Goal: Information Seeking & Learning: Compare options

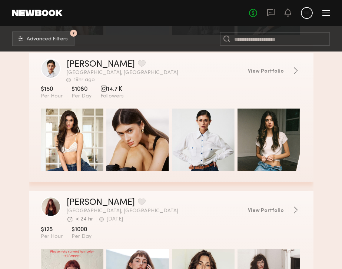
scroll to position [12551, 0]
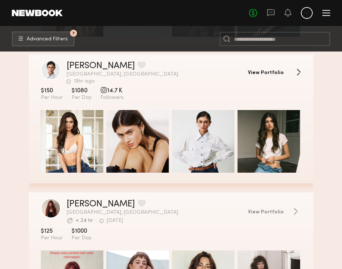
click at [270, 71] on span "View Portfolio" at bounding box center [266, 72] width 36 height 5
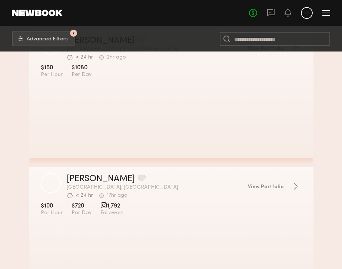
scroll to position [18783, 0]
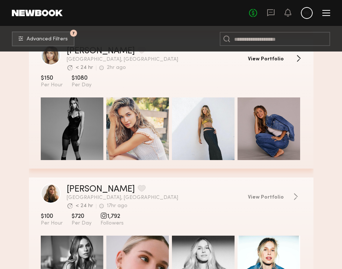
click at [258, 57] on span "View Portfolio" at bounding box center [266, 59] width 36 height 5
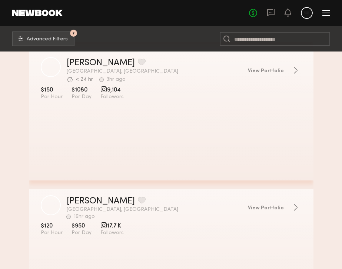
scroll to position [21672, 0]
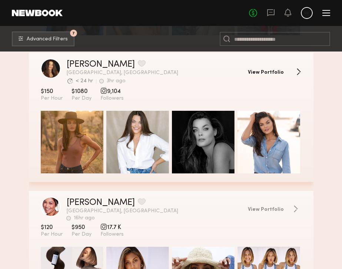
click at [257, 71] on span "View Portfolio" at bounding box center [266, 72] width 36 height 5
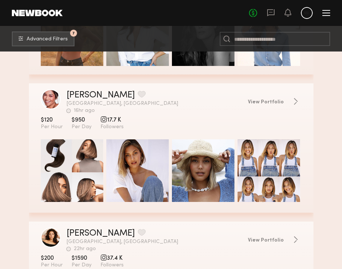
scroll to position [21779, 0]
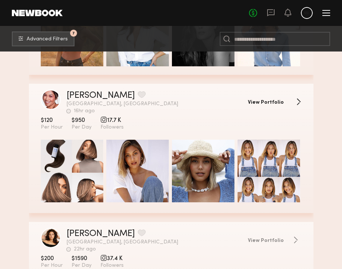
click at [280, 99] on link "View Portfolio" at bounding box center [275, 101] width 54 height 7
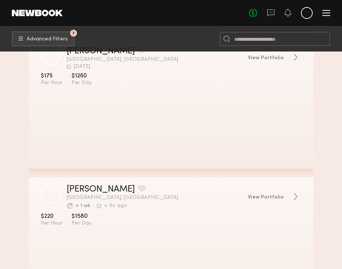
scroll to position [30495, 0]
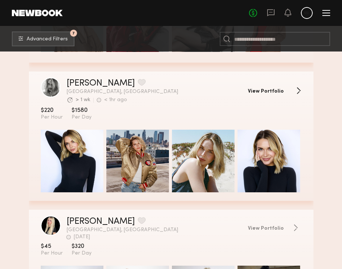
click at [277, 88] on link "View Portfolio" at bounding box center [275, 90] width 54 height 7
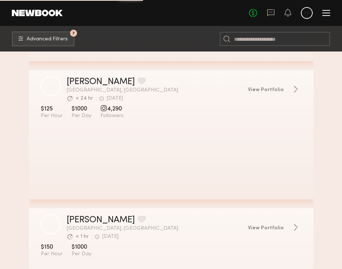
scroll to position [32845, 0]
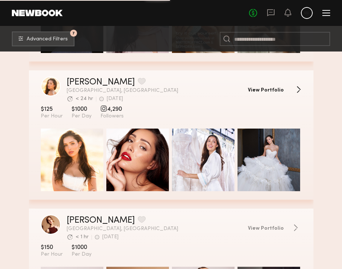
click at [272, 86] on link "View Portfolio" at bounding box center [275, 89] width 54 height 7
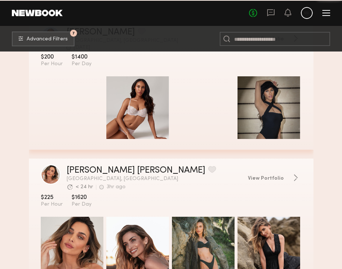
scroll to position [34778, 0]
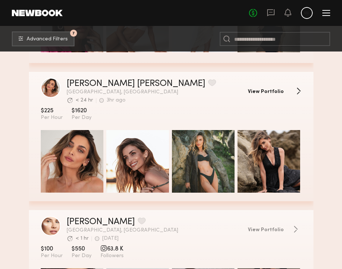
click at [277, 93] on span "View Portfolio" at bounding box center [266, 91] width 36 height 5
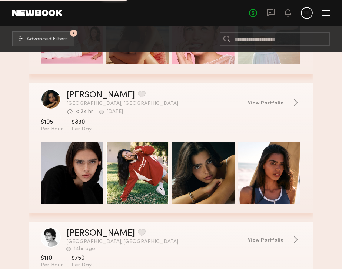
scroll to position [36285, 0]
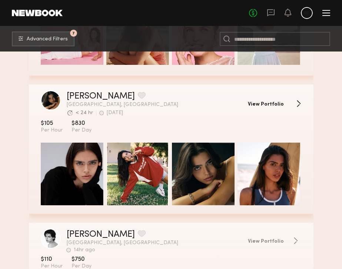
click at [262, 100] on link "View Portfolio" at bounding box center [275, 103] width 54 height 7
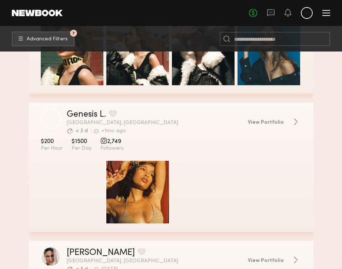
scroll to position [36701, 0]
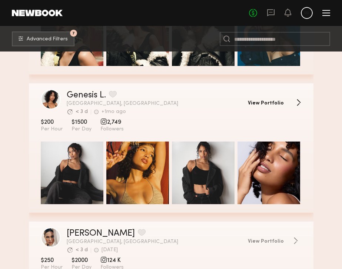
click at [277, 101] on span "View Portfolio" at bounding box center [266, 103] width 36 height 5
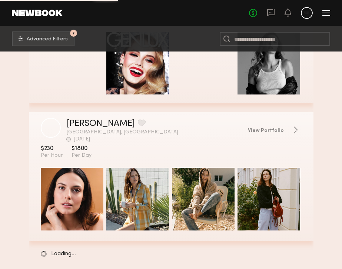
scroll to position [39713, 0]
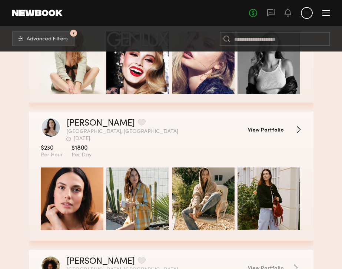
click at [273, 128] on span "View Portfolio" at bounding box center [266, 130] width 36 height 5
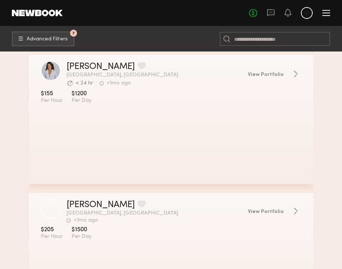
scroll to position [39011, 0]
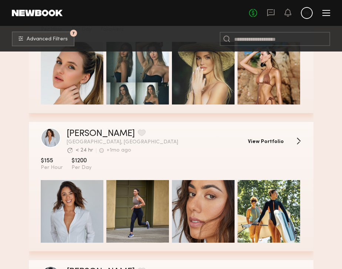
click at [282, 139] on span "View Portfolio" at bounding box center [266, 141] width 36 height 5
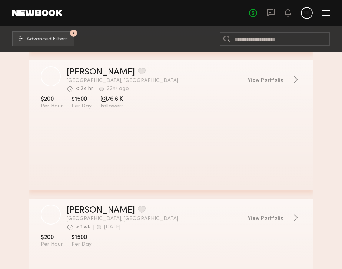
scroll to position [43631, 0]
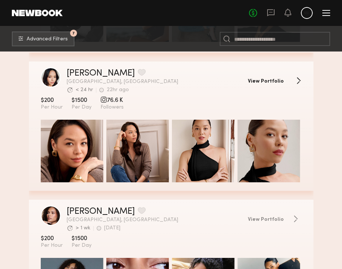
click at [270, 82] on span "View Portfolio" at bounding box center [266, 81] width 36 height 5
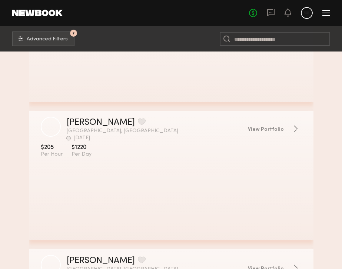
scroll to position [55881, 0]
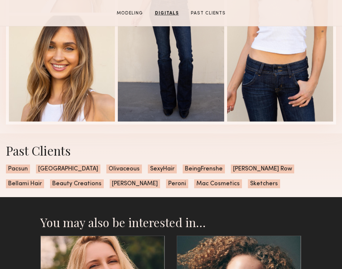
scroll to position [823, 0]
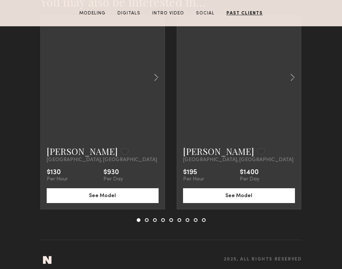
scroll to position [1545, 0]
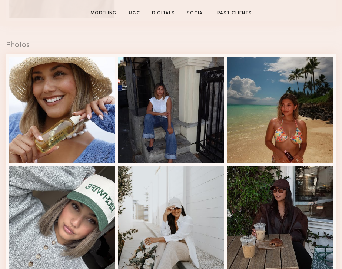
scroll to position [1053, 0]
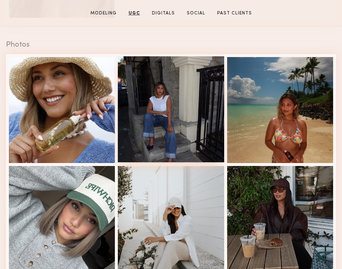
click at [162, 88] on div at bounding box center [171, 109] width 106 height 106
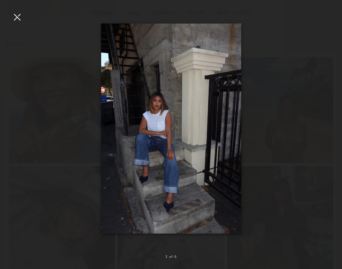
click at [17, 16] on div at bounding box center [17, 17] width 12 height 12
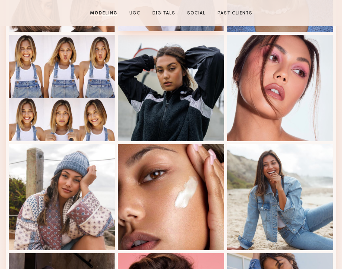
scroll to position [304, 0]
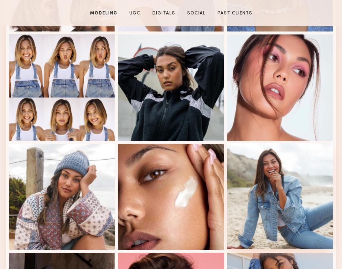
click at [249, 191] on div at bounding box center [280, 196] width 106 height 106
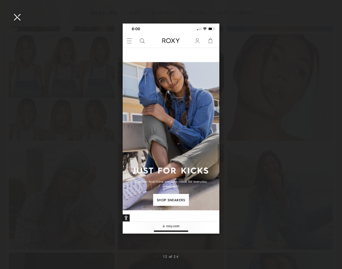
click at [12, 17] on div at bounding box center [17, 17] width 12 height 12
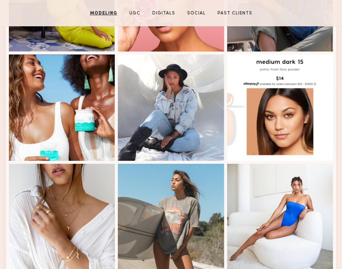
scroll to position [637, 0]
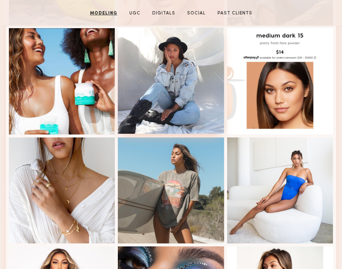
click at [177, 106] on div at bounding box center [171, 80] width 106 height 106
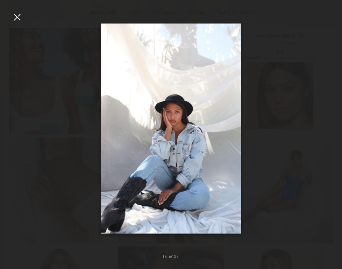
click at [14, 17] on div at bounding box center [17, 17] width 12 height 12
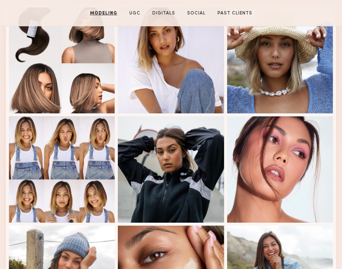
scroll to position [198, 0]
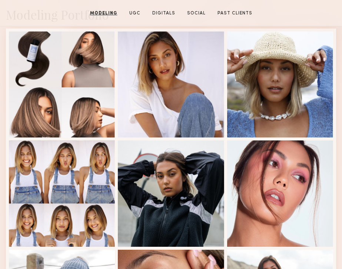
click at [192, 8] on section "Alexa C. Modeling UGC Digitals Social Past Clients Message Book Model" at bounding box center [171, 13] width 342 height 26
click at [194, 10] on section "Modeling UGC Digitals Social Past Clients" at bounding box center [171, 12] width 168 height 7
click at [195, 12] on link "Social" at bounding box center [196, 13] width 24 height 7
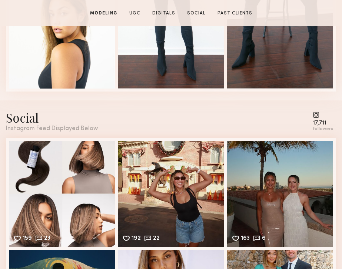
scroll to position [2077, 0]
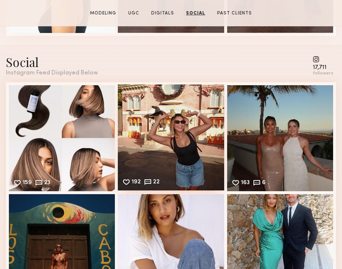
click at [181, 146] on div "192 22 Likes & comments displayed to show model’s engagement" at bounding box center [171, 137] width 106 height 106
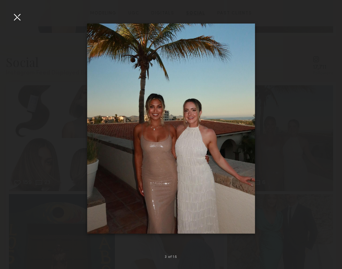
click at [19, 21] on div at bounding box center [17, 17] width 12 height 12
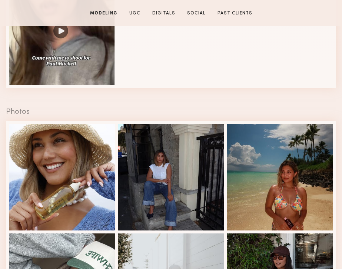
scroll to position [1412, 0]
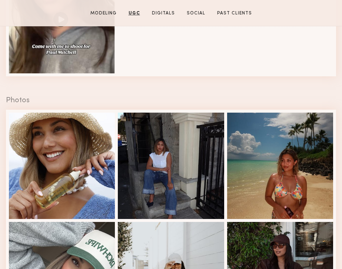
click at [197, 10] on section "Modeling UGC Digitals Social Past Clients" at bounding box center [170, 12] width 167 height 7
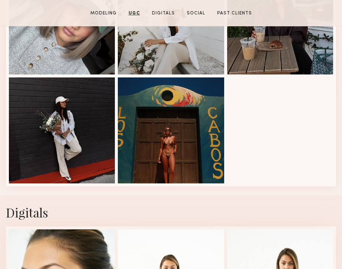
scroll to position [1667, 0]
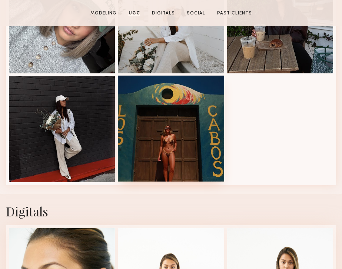
click at [164, 144] on div at bounding box center [171, 129] width 106 height 106
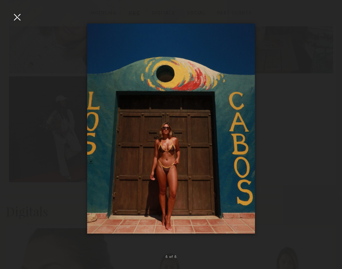
click at [9, 13] on div at bounding box center [7, 128] width 14 height 233
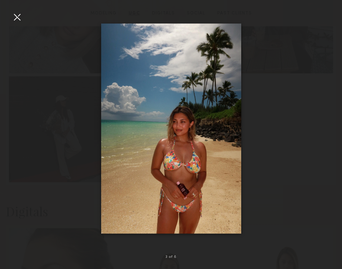
click at [19, 12] on div at bounding box center [17, 17] width 12 height 12
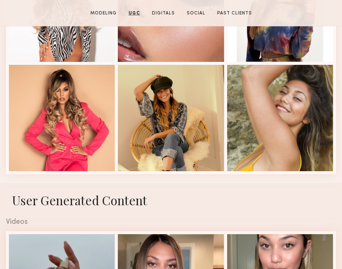
scroll to position [929, 0]
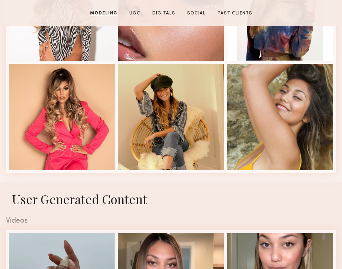
click at [199, 9] on section "Modeling UGC Digitals Social Past Clients" at bounding box center [171, 12] width 168 height 7
click at [199, 11] on link "Social" at bounding box center [196, 13] width 24 height 7
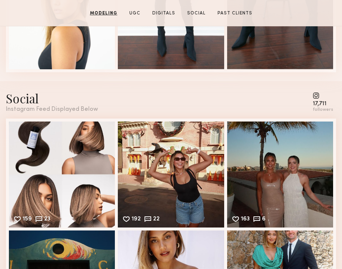
scroll to position [2077, 0]
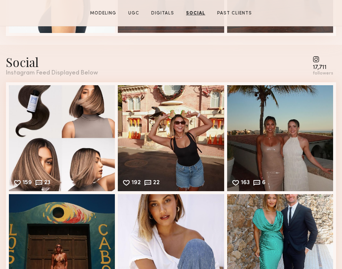
click at [317, 54] on div "17,711 followers" at bounding box center [324, 65] width 23 height 23
click at [318, 59] on common-icon at bounding box center [323, 59] width 20 height 7
click at [321, 74] on div "followers" at bounding box center [323, 74] width 20 height 6
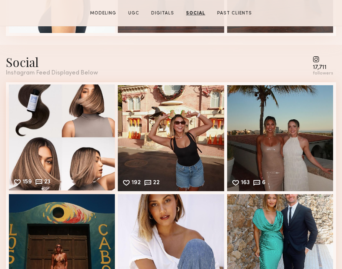
click at [53, 144] on div "159 23 Likes & comments displayed to show model’s engagement" at bounding box center [62, 137] width 106 height 106
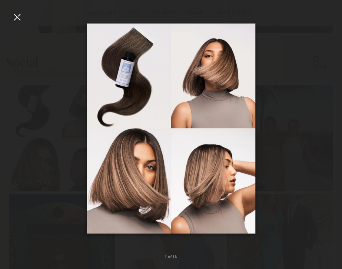
click at [167, 148] on img at bounding box center [171, 129] width 169 height 210
click at [16, 18] on div at bounding box center [17, 17] width 12 height 12
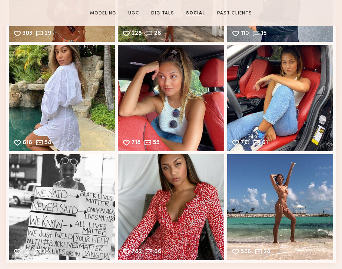
scroll to position [2550, 0]
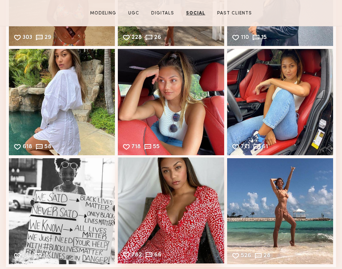
click at [152, 222] on div "782 66 Likes & comments displayed to show model’s engagement" at bounding box center [171, 210] width 106 height 106
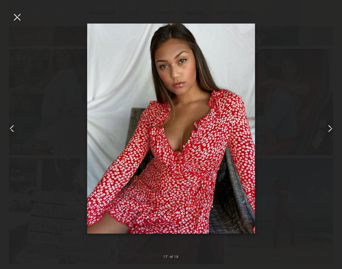
click at [14, 20] on div at bounding box center [17, 17] width 12 height 12
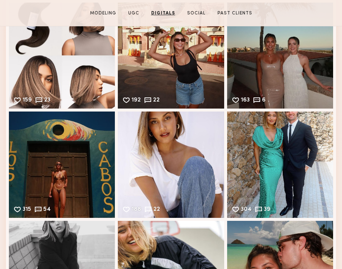
scroll to position [2162, 0]
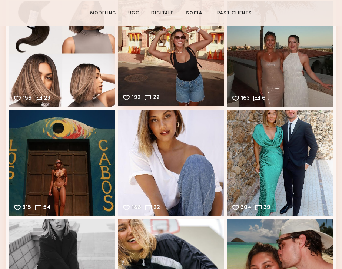
click at [183, 53] on div "192 22 Likes & comments displayed to show model’s engagement" at bounding box center [171, 53] width 106 height 106
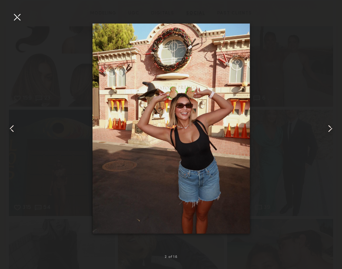
click at [173, 150] on img at bounding box center [170, 129] width 157 height 210
click at [17, 14] on div at bounding box center [17, 17] width 12 height 12
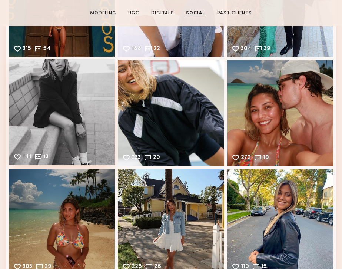
scroll to position [2319, 0]
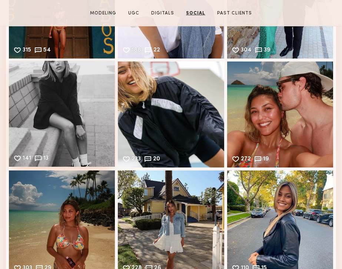
click at [65, 100] on div "141 13 Likes & comments displayed to show model’s engagement" at bounding box center [62, 114] width 106 height 106
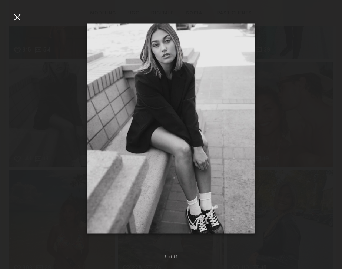
click at [15, 19] on div at bounding box center [17, 17] width 12 height 12
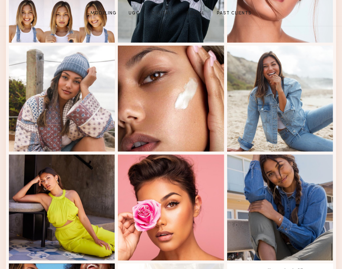
scroll to position [0, 0]
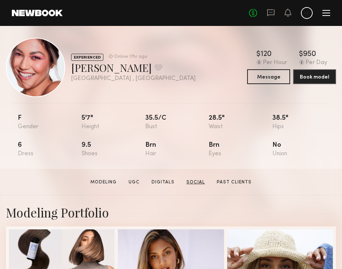
click at [203, 180] on link "Social" at bounding box center [195, 182] width 24 height 7
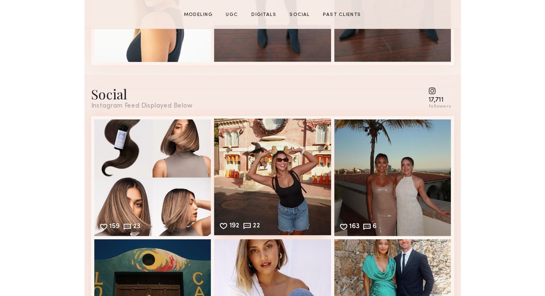
scroll to position [2077, 0]
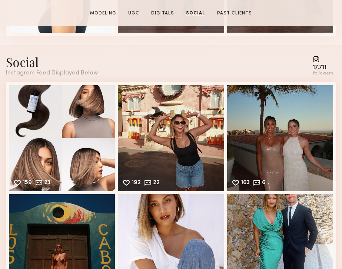
click at [315, 62] on div "17,711 followers" at bounding box center [323, 66] width 20 height 20
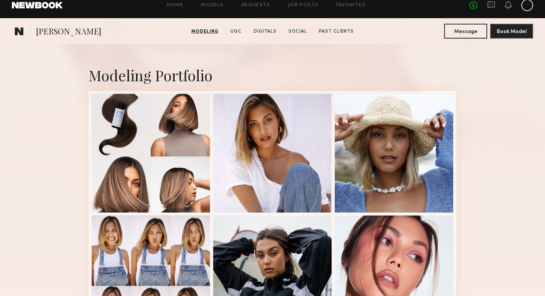
scroll to position [0, 0]
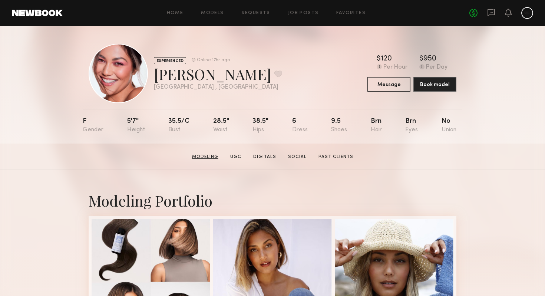
click at [207, 157] on link "Modeling" at bounding box center [205, 156] width 32 height 7
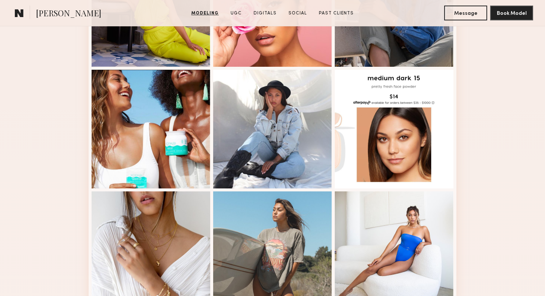
scroll to position [637, 0]
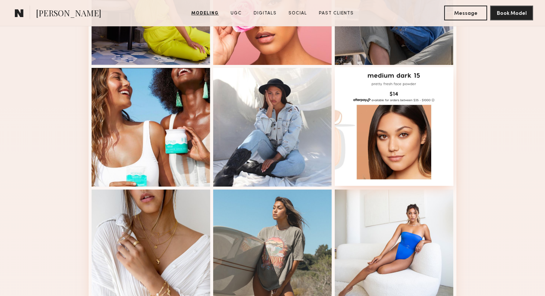
click at [342, 117] on div at bounding box center [393, 126] width 119 height 119
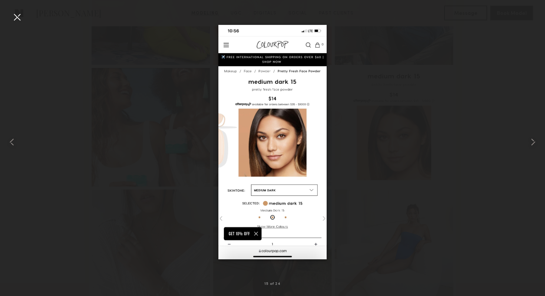
click at [16, 14] on div at bounding box center [17, 17] width 12 height 12
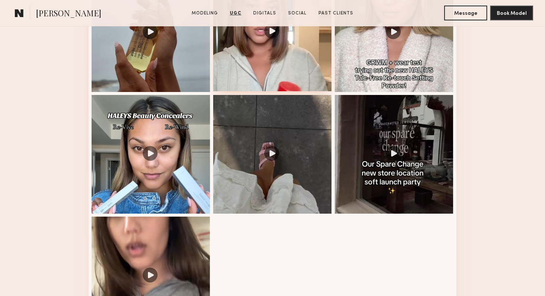
scroll to position [1301, 0]
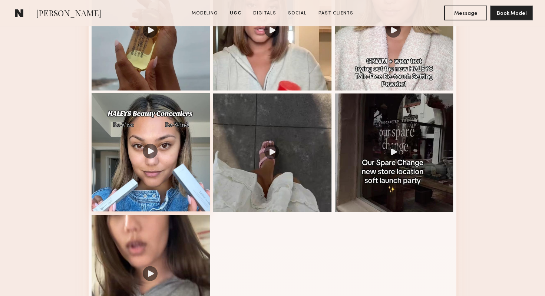
click at [179, 163] on div at bounding box center [150, 152] width 119 height 119
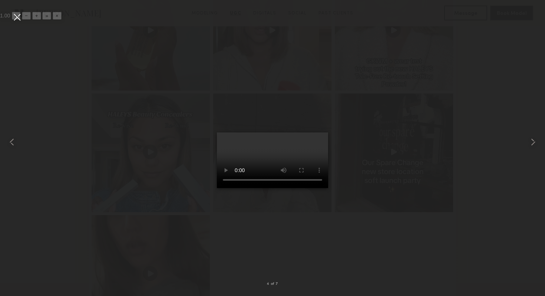
click at [16, 11] on div at bounding box center [17, 17] width 12 height 12
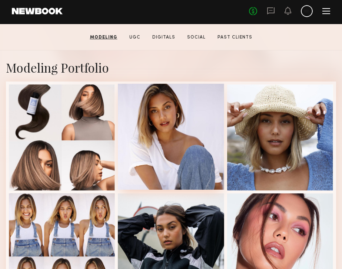
scroll to position [0, 0]
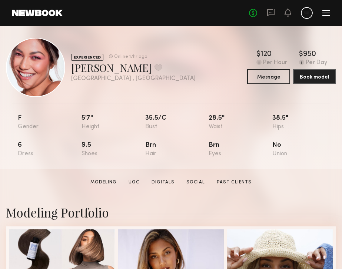
click at [161, 181] on link "Digitals" at bounding box center [163, 182] width 29 height 7
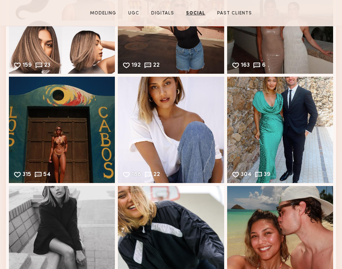
scroll to position [2192, 0]
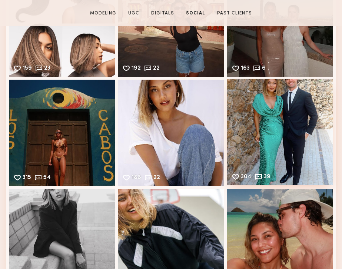
click at [258, 147] on div "304 39 Likes & comments displayed to show model’s engagement" at bounding box center [280, 132] width 106 height 106
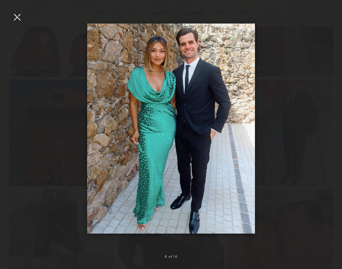
click at [14, 17] on div at bounding box center [17, 17] width 12 height 12
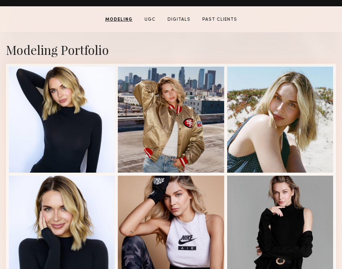
scroll to position [162, 0]
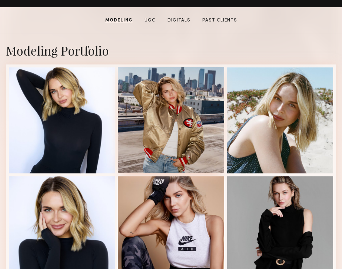
click at [187, 96] on div at bounding box center [171, 120] width 106 height 106
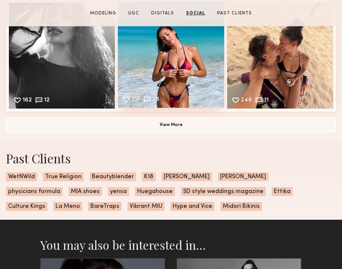
scroll to position [1452, 0]
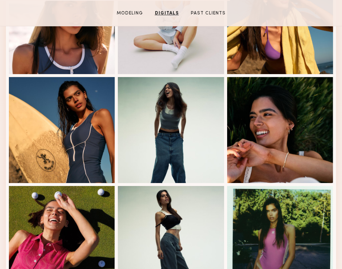
scroll to position [306, 0]
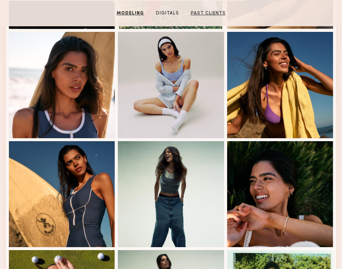
click at [216, 13] on link "Past Clients" at bounding box center [208, 13] width 41 height 7
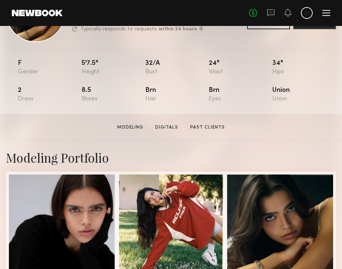
scroll to position [56, 0]
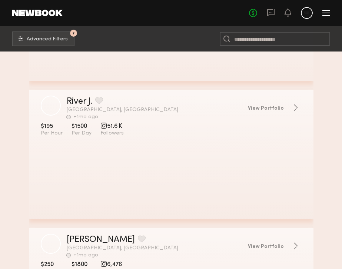
scroll to position [57242, 0]
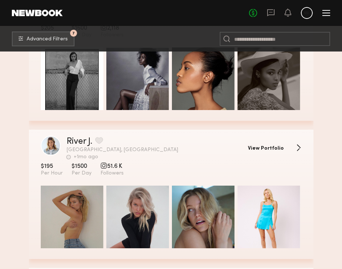
click at [274, 146] on span "View Portfolio" at bounding box center [266, 148] width 36 height 5
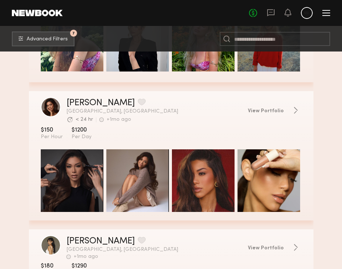
scroll to position [57838, 0]
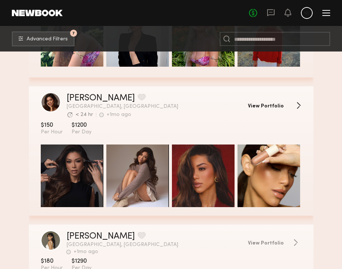
click at [270, 104] on span "View Portfolio" at bounding box center [266, 106] width 36 height 5
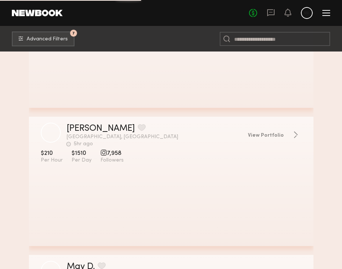
scroll to position [68926, 0]
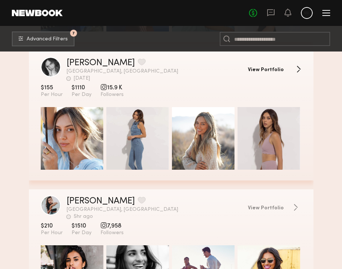
click at [272, 69] on span "View Portfolio" at bounding box center [266, 69] width 36 height 5
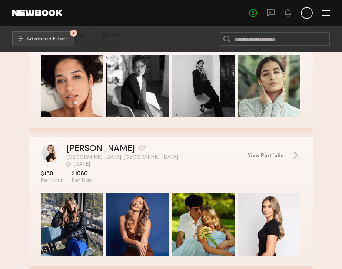
scroll to position [68697, 0]
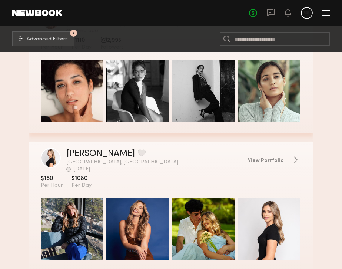
click at [262, 155] on header "Breeona C. Favorite Los Angeles, CA 4d ago Last Online View Portfolio" at bounding box center [171, 160] width 284 height 24
click at [264, 160] on span "View Portfolio" at bounding box center [266, 160] width 36 height 5
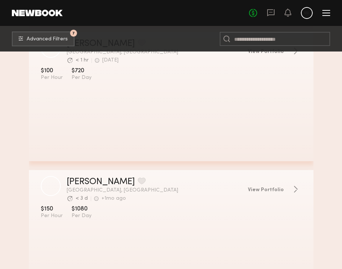
scroll to position [70438, 0]
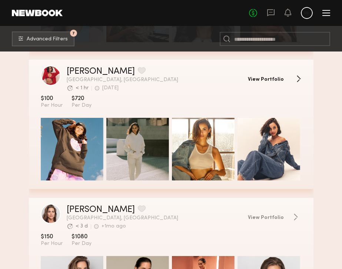
click at [275, 76] on link "View Portfolio" at bounding box center [275, 78] width 54 height 7
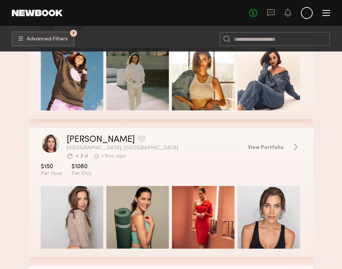
scroll to position [70493, 0]
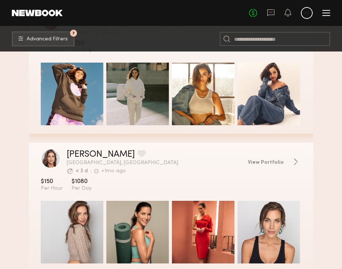
click at [203, 109] on div "grid" at bounding box center [203, 94] width 63 height 63
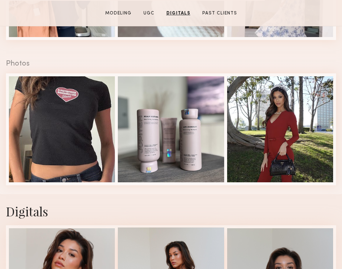
scroll to position [922, 0]
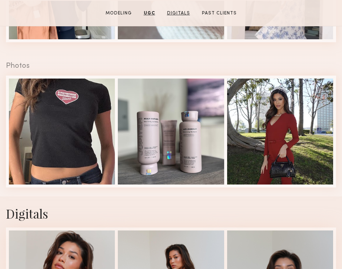
click at [174, 10] on link "Digitals" at bounding box center [178, 13] width 29 height 7
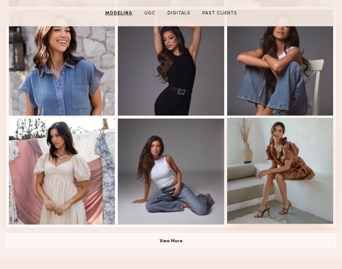
scroll to position [436, 0]
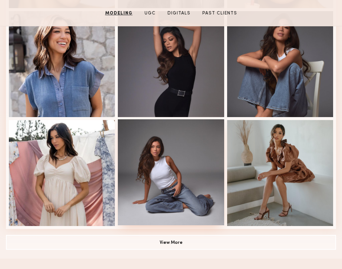
click at [189, 181] on div at bounding box center [171, 172] width 106 height 106
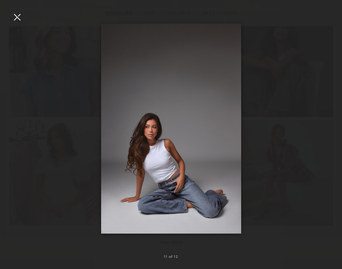
click at [17, 17] on div at bounding box center [17, 17] width 12 height 12
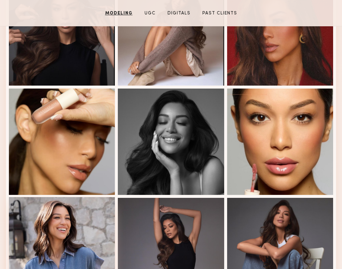
scroll to position [181, 0]
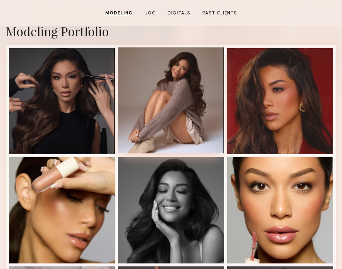
click at [204, 120] on div at bounding box center [171, 100] width 106 height 106
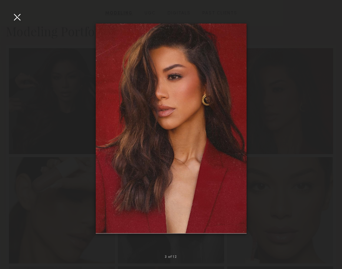
click at [13, 20] on div at bounding box center [17, 17] width 12 height 12
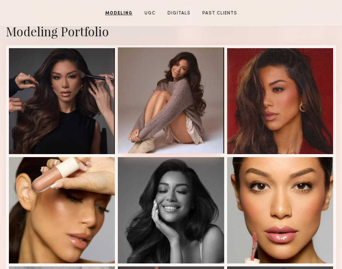
scroll to position [0, 0]
